Goal: Information Seeking & Learning: Understand process/instructions

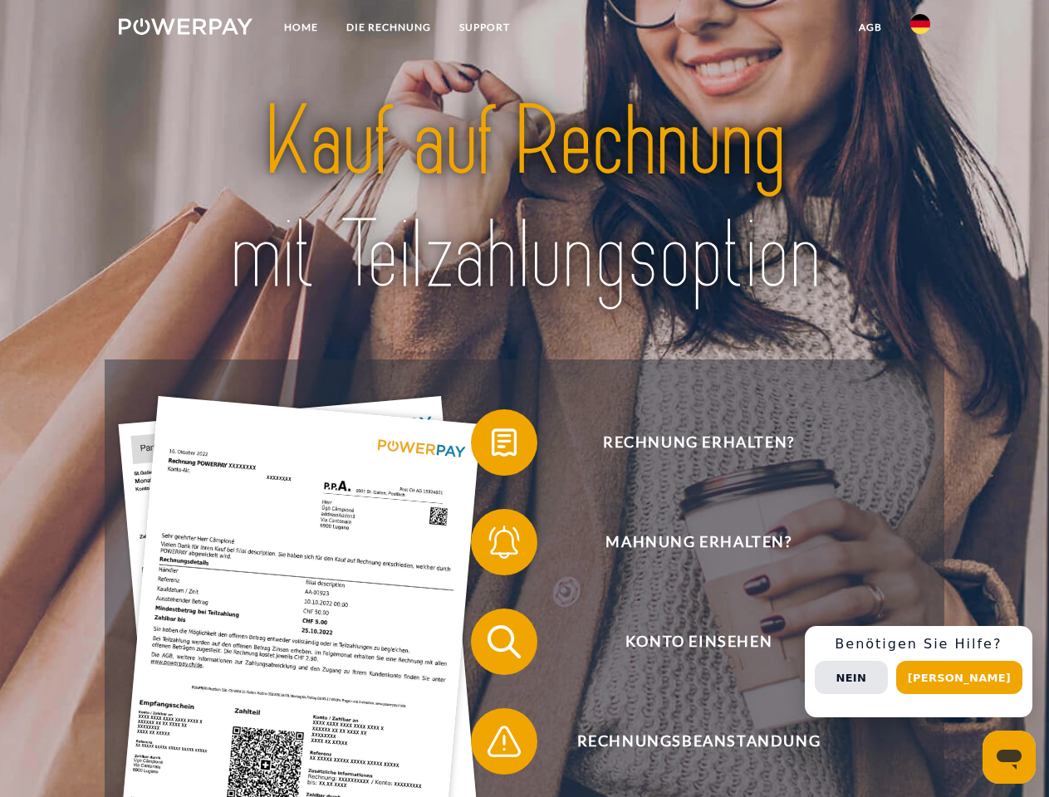
click at [185, 29] on img at bounding box center [186, 26] width 134 height 17
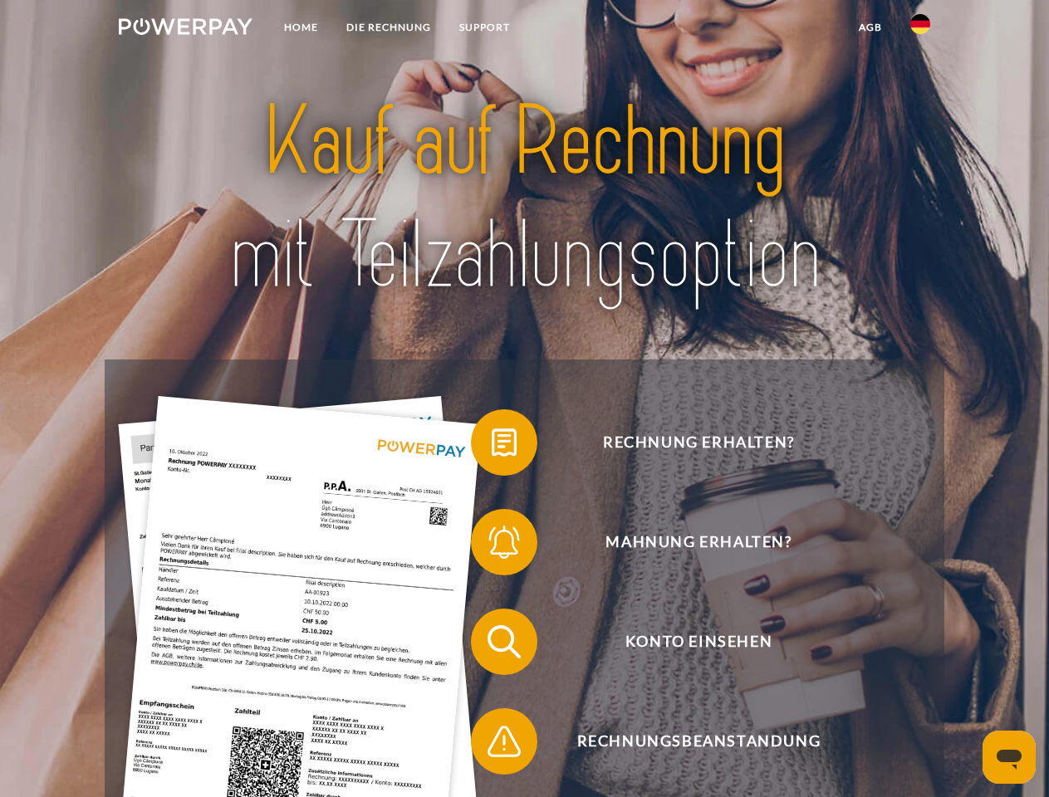
click at [920, 29] on img at bounding box center [920, 24] width 20 height 20
click at [870, 27] on link "agb" at bounding box center [870, 27] width 51 height 30
click at [492, 446] on span at bounding box center [479, 442] width 83 height 83
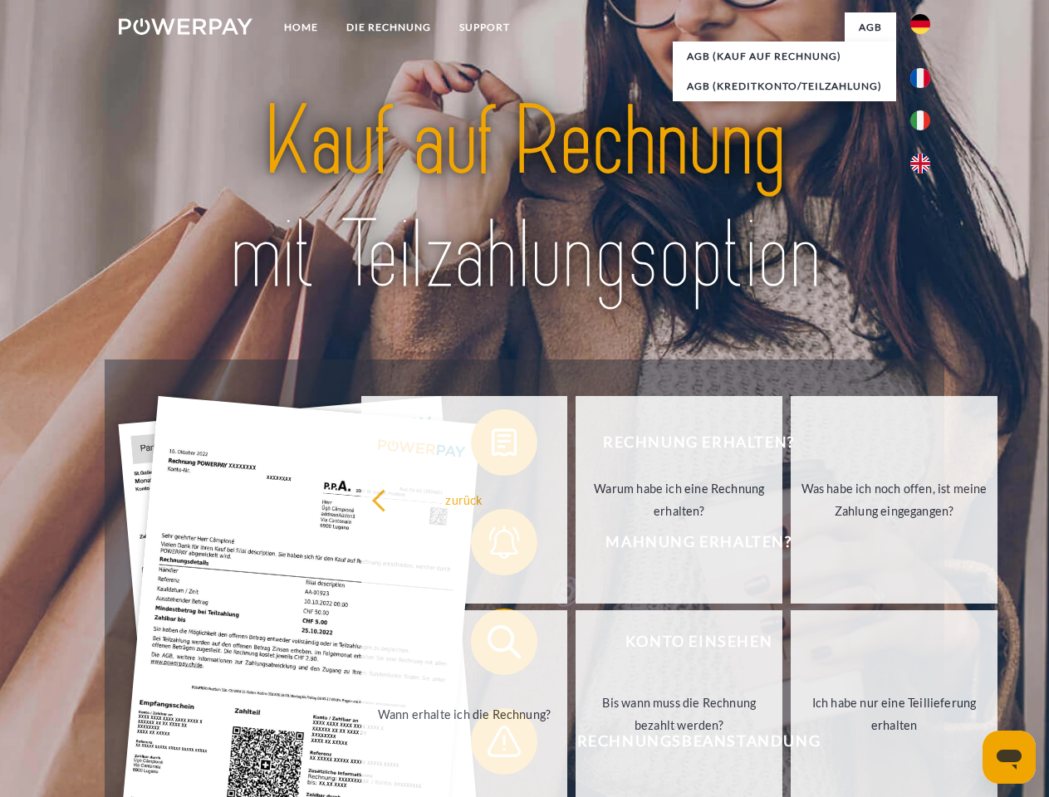
click at [492, 546] on div "Rechnung erhalten? Mahnung erhalten? Konto einsehen" at bounding box center [524, 692] width 839 height 664
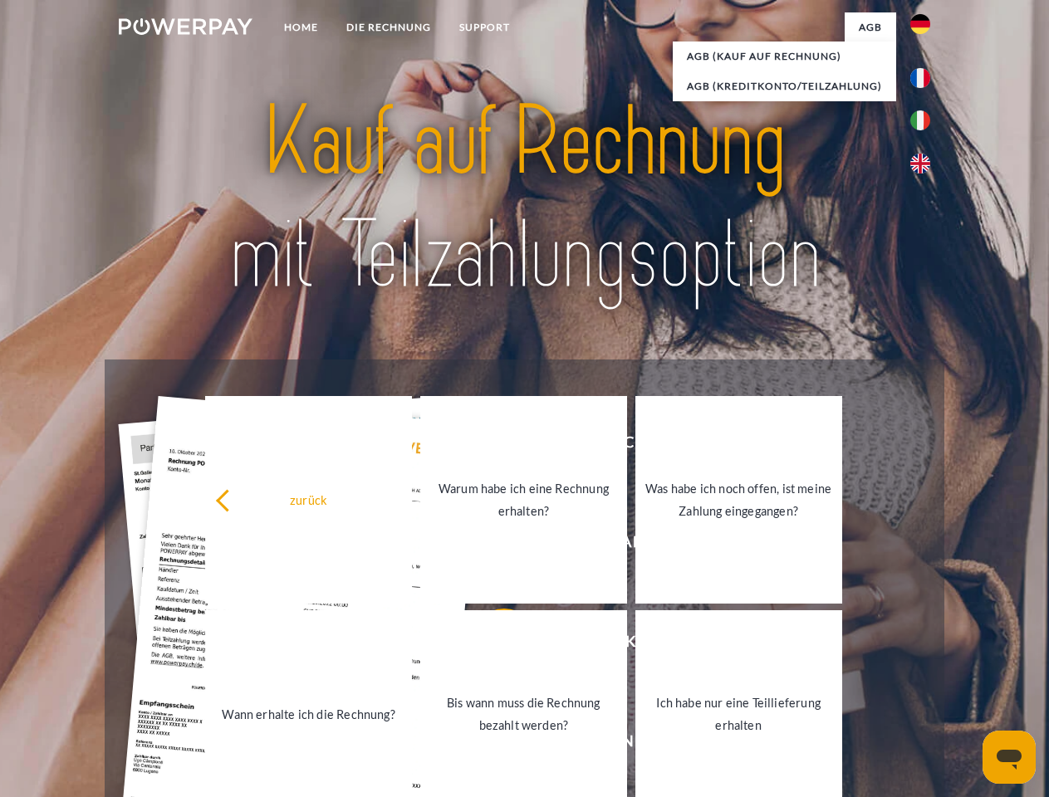
click at [492, 645] on link "Bis wann muss die Rechnung bezahlt werden?" at bounding box center [523, 714] width 207 height 208
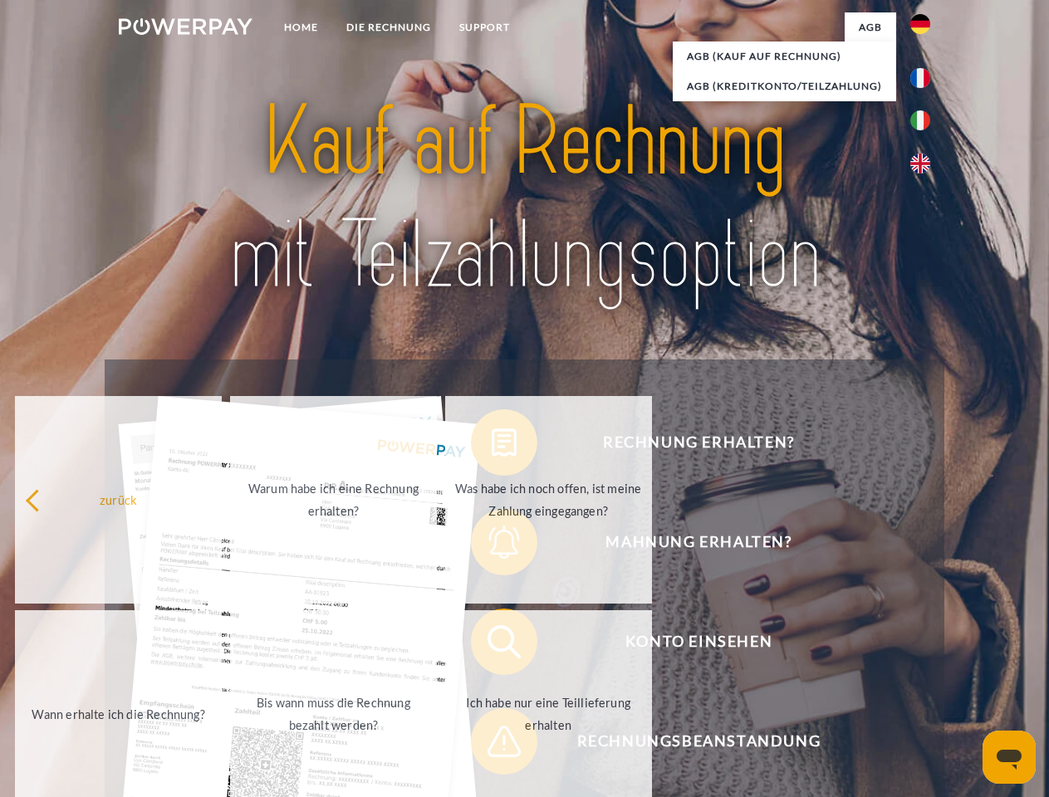
click at [492, 745] on div "Rechnung erhalten? Mahnung erhalten? Konto einsehen" at bounding box center [524, 692] width 839 height 664
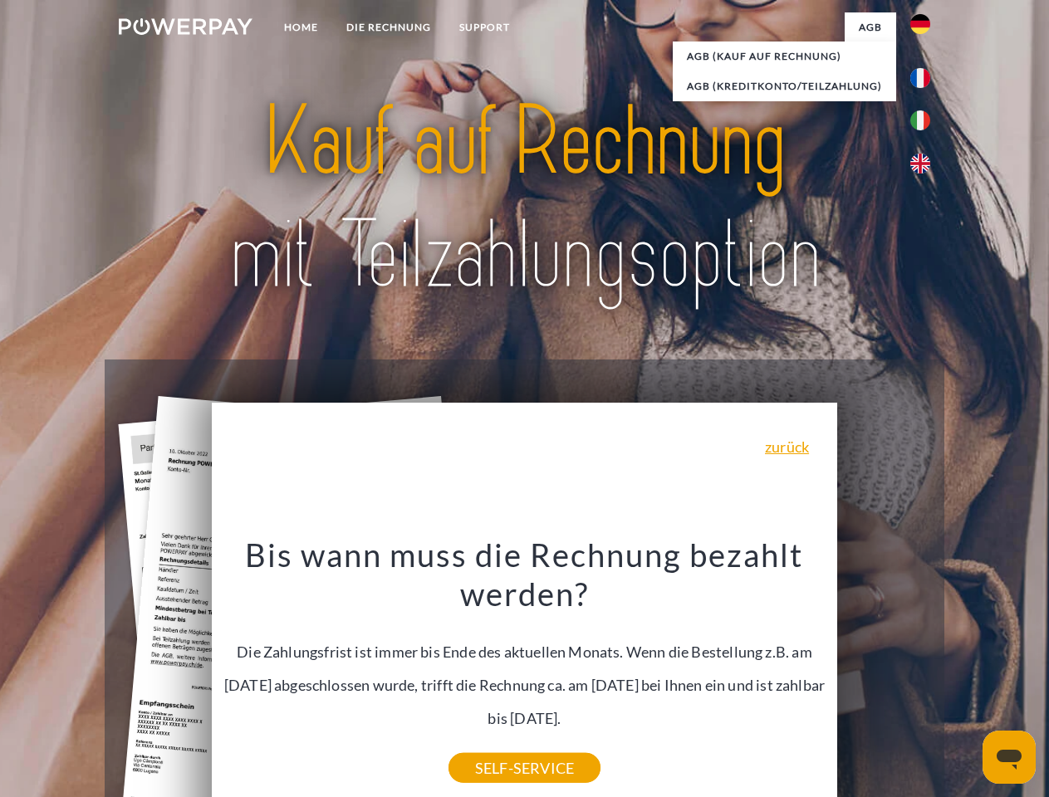
click at [924, 672] on div "Rechnung erhalten? Mahnung erhalten? Konto einsehen" at bounding box center [524, 692] width 839 height 664
click at [884, 675] on span "Konto einsehen" at bounding box center [698, 642] width 407 height 66
click at [965, 678] on header "Home DIE RECHNUNG SUPPORT" at bounding box center [524, 573] width 1049 height 1147
